Goal: Transaction & Acquisition: Purchase product/service

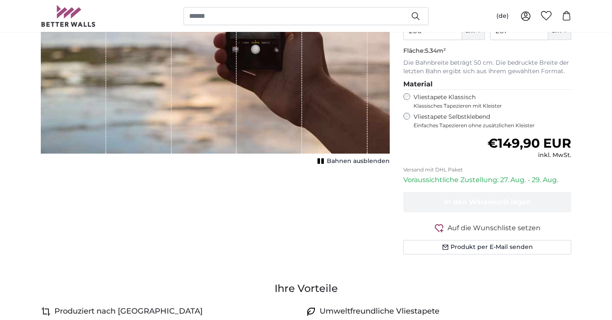
scroll to position [222, 0]
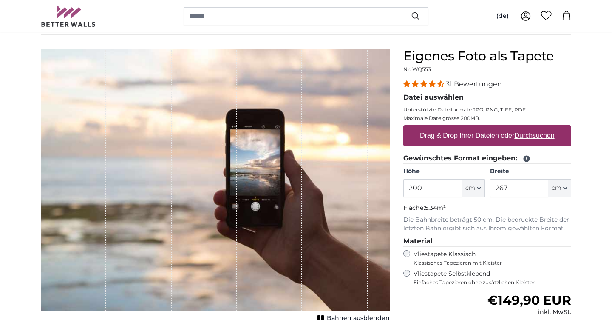
scroll to position [51, 0]
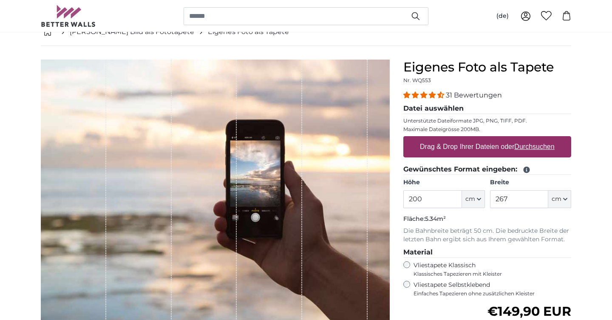
click at [527, 147] on u "Durchsuchen" at bounding box center [535, 146] width 40 height 7
click at [527, 139] on input "Drag & Drop Ihrer Dateien oder Durchsuchen" at bounding box center [487, 137] width 168 height 3
type input "**********"
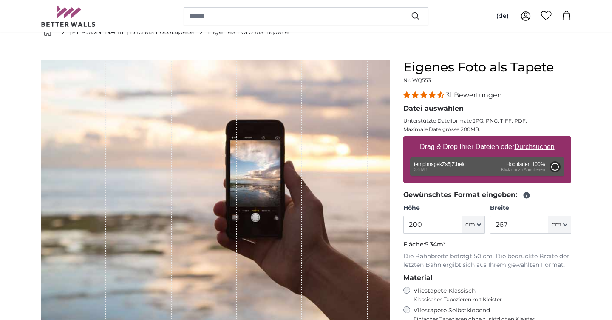
type input "356"
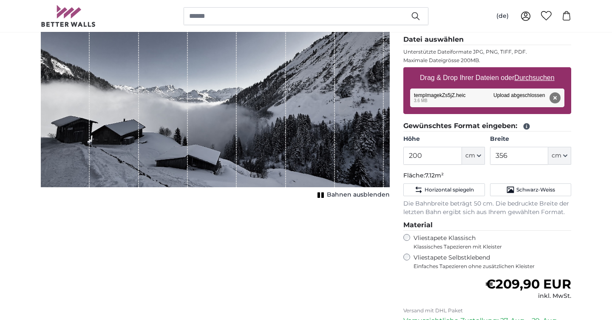
scroll to position [122, 0]
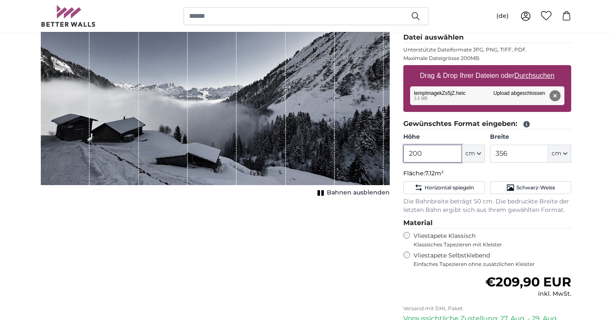
drag, startPoint x: 430, startPoint y: 152, endPoint x: 390, endPoint y: 151, distance: 40.0
click at [390, 151] on product-detail "Abbrechen Bild zuschneiden Bahnen ausblenden Eigenes Foto als Tapete Nr. WQ553 …" at bounding box center [306, 194] width 544 height 438
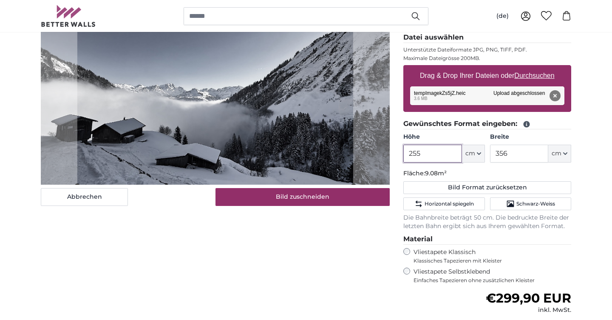
type input "255"
drag, startPoint x: 519, startPoint y: 154, endPoint x: 491, endPoint y: 153, distance: 28.5
click at [491, 153] on input "356" at bounding box center [519, 153] width 58 height 18
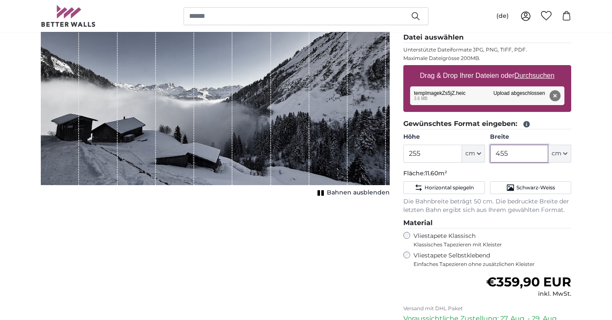
type input "455"
click at [524, 153] on input "455" at bounding box center [519, 153] width 58 height 18
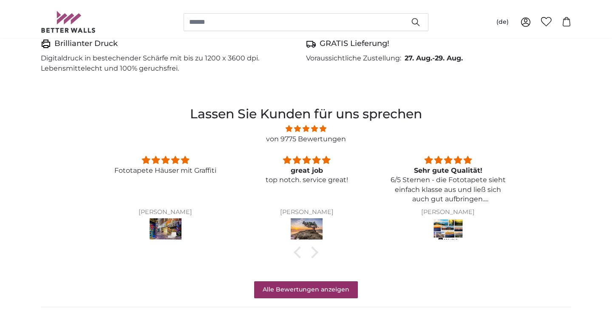
scroll to position [626, 0]
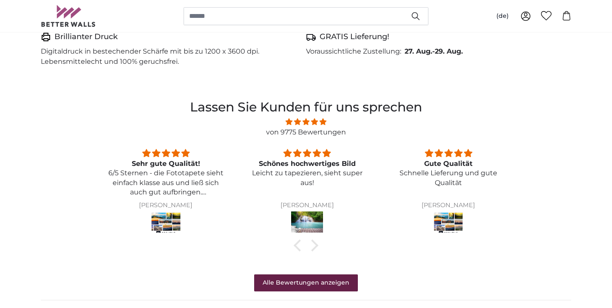
click at [323, 281] on link "Alle Bewertungen anzeigen" at bounding box center [306, 282] width 104 height 17
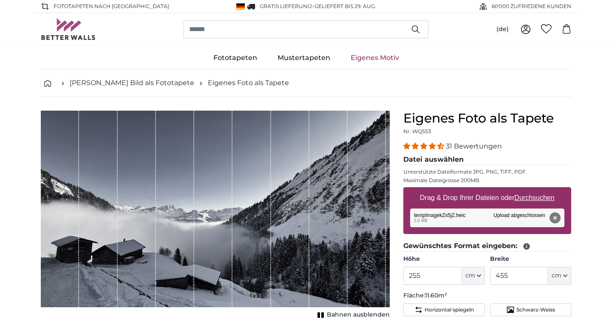
scroll to position [0, 0]
click at [505, 28] on button "(de)" at bounding box center [503, 29] width 26 height 15
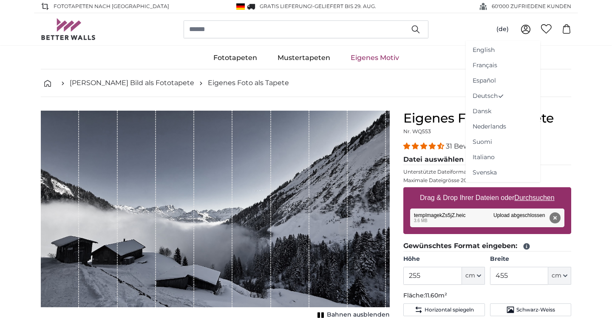
click at [466, 31] on div "(de) English [DEMOGRAPHIC_DATA] Español Deutsch Dansk" at bounding box center [306, 29] width 530 height 32
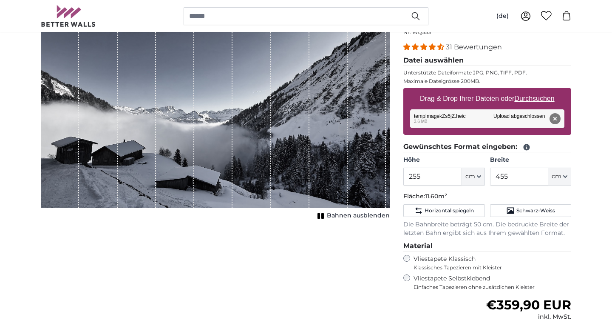
scroll to position [102, 0]
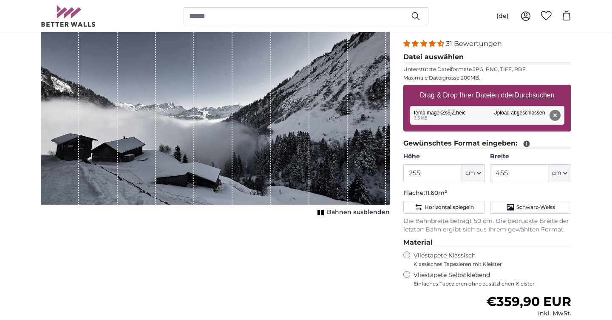
click at [343, 213] on span "Bahnen ausblenden" at bounding box center [358, 212] width 63 height 8
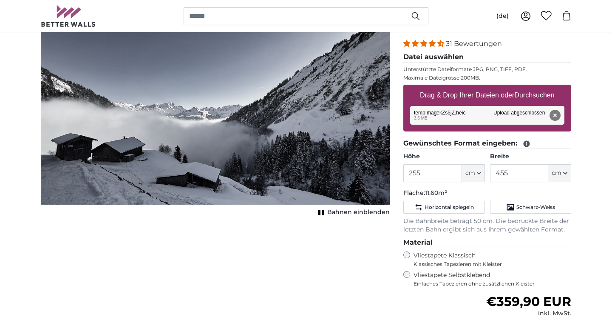
click at [343, 213] on span "Bahnen einblenden" at bounding box center [358, 212] width 62 height 8
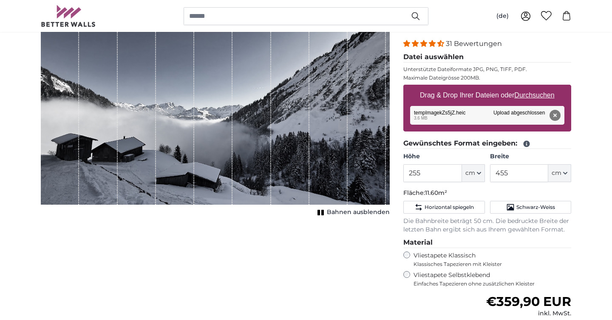
click at [343, 213] on span "Bahnen ausblenden" at bounding box center [358, 212] width 63 height 8
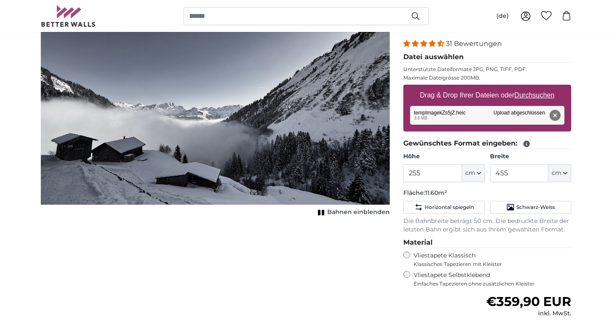
click at [343, 212] on span "Bahnen einblenden" at bounding box center [358, 212] width 62 height 8
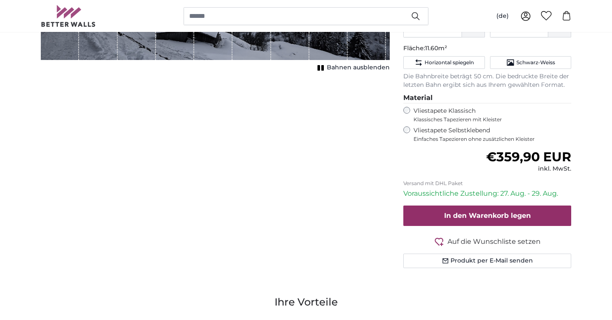
scroll to position [252, 0]
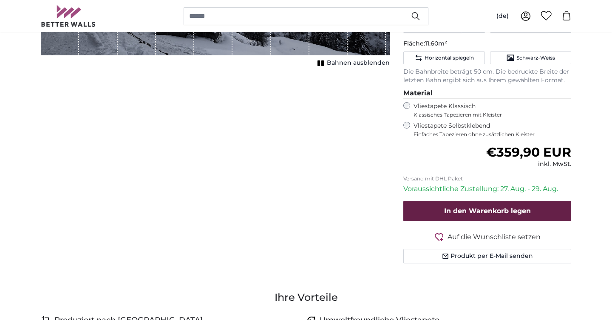
click at [482, 207] on span "In den Warenkorb legen" at bounding box center [487, 211] width 87 height 8
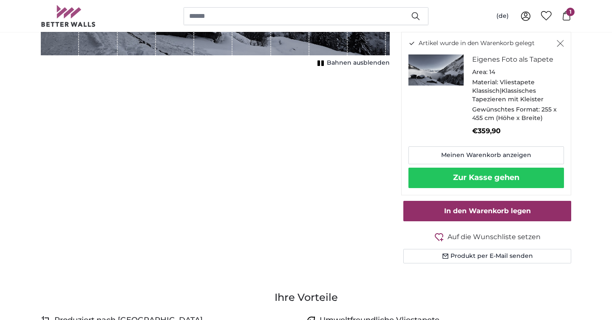
click at [481, 175] on button "Zur Kasse gehen" at bounding box center [486, 177] width 156 height 20
